Goal: Ask a question: Seek information or help from site administrators or community

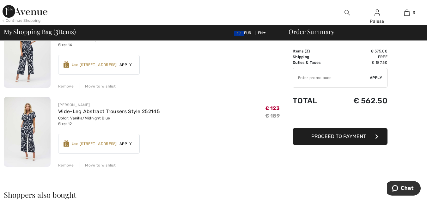
scroll to position [156, 0]
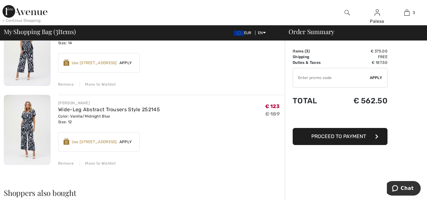
click at [61, 162] on div "Remove" at bounding box center [65, 163] width 15 height 6
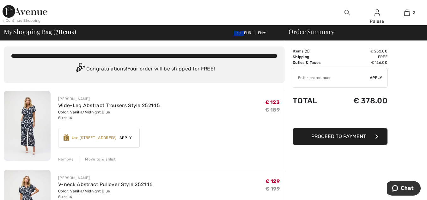
scroll to position [0, 0]
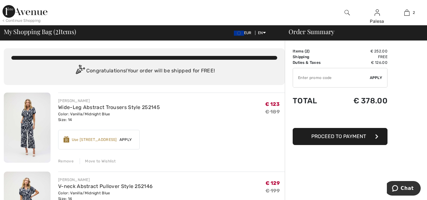
click at [129, 138] on span "Apply" at bounding box center [126, 140] width 18 height 6
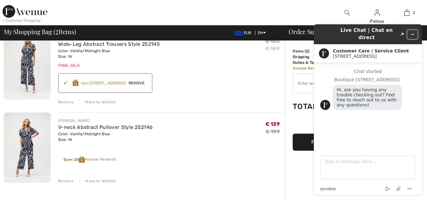
click at [413, 32] on icon "Minimize widget" at bounding box center [412, 34] width 4 height 4
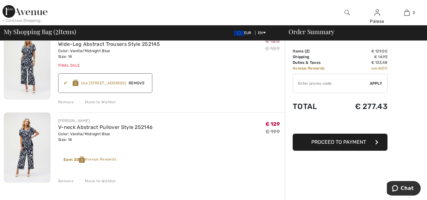
click at [330, 142] on span "Proceed to Payment" at bounding box center [338, 142] width 55 height 6
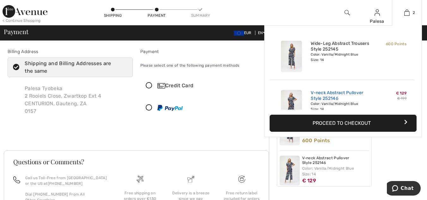
click at [340, 91] on link "V-neck Abstract Pullover Style 252146" at bounding box center [341, 95] width 62 height 11
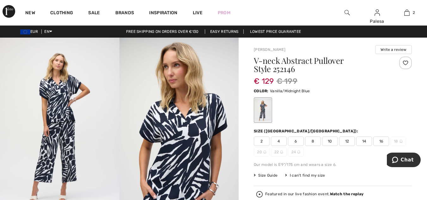
click at [344, 141] on span "12" at bounding box center [347, 140] width 16 height 9
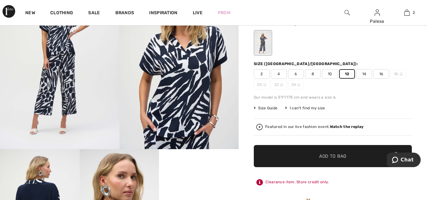
scroll to position [88, 0]
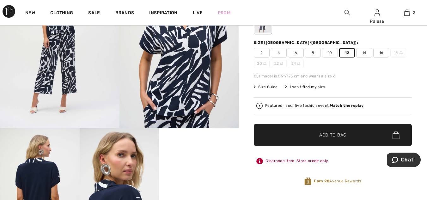
click at [329, 137] on span "Add to Bag" at bounding box center [332, 135] width 27 height 7
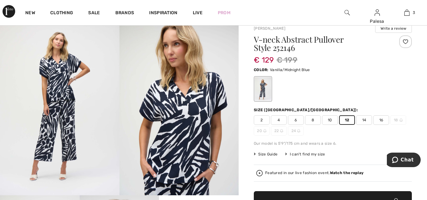
scroll to position [0, 0]
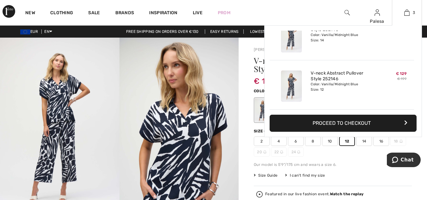
click at [407, 16] on div "3 Added to Bag Joseph Ribkoff Wide-leg Abstract Trousers Style 252145 600 Point…" at bounding box center [407, 12] width 30 height 25
click at [406, 14] on img at bounding box center [406, 13] width 5 height 8
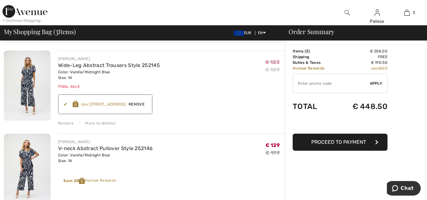
scroll to position [67, 0]
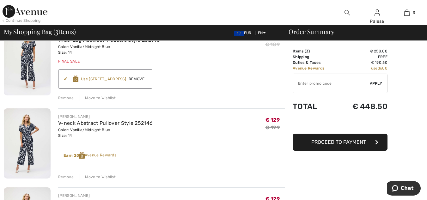
click at [67, 176] on div "Remove" at bounding box center [65, 177] width 15 height 6
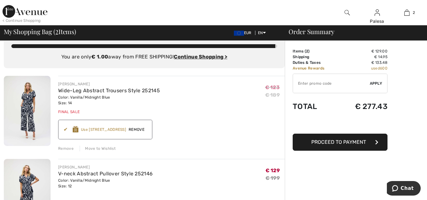
scroll to position [0, 0]
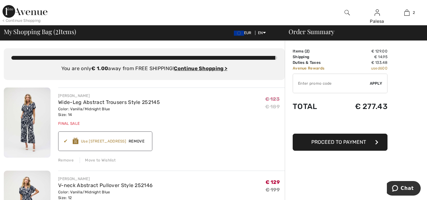
click at [243, 33] on span "EUR" at bounding box center [244, 33] width 20 height 4
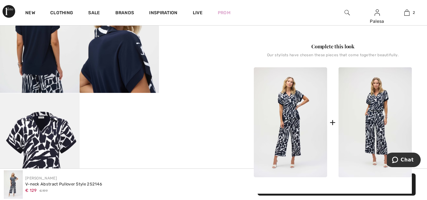
scroll to position [248, 0]
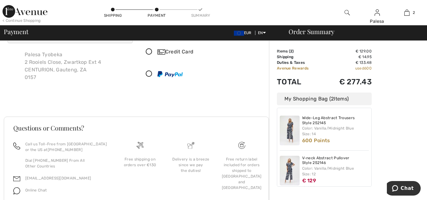
scroll to position [38, 0]
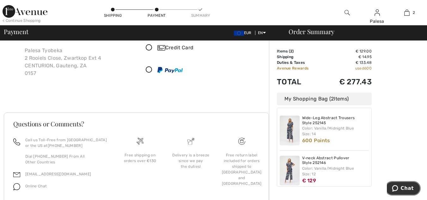
click at [408, 188] on span "Chat" at bounding box center [407, 188] width 13 height 6
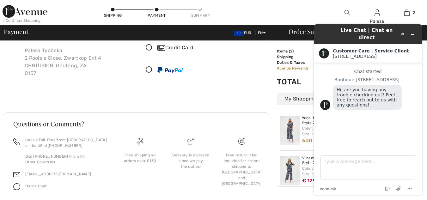
scroll to position [0, 0]
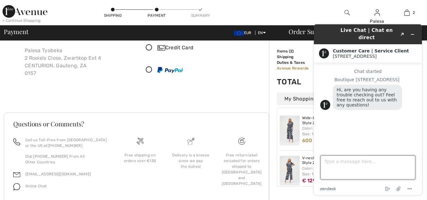
click at [339, 163] on textarea "Type a message here..." at bounding box center [367, 167] width 95 height 24
type textarea "Where do I find the size guide? Are these UK sizes?"
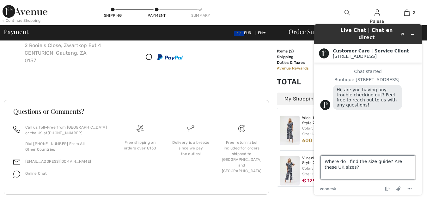
click at [382, 175] on textarea "Where do I find the size guide? Are these UK sizes?" at bounding box center [367, 167] width 95 height 24
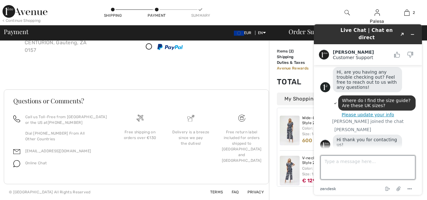
scroll to position [19, 0]
